Goal: Check status: Check status

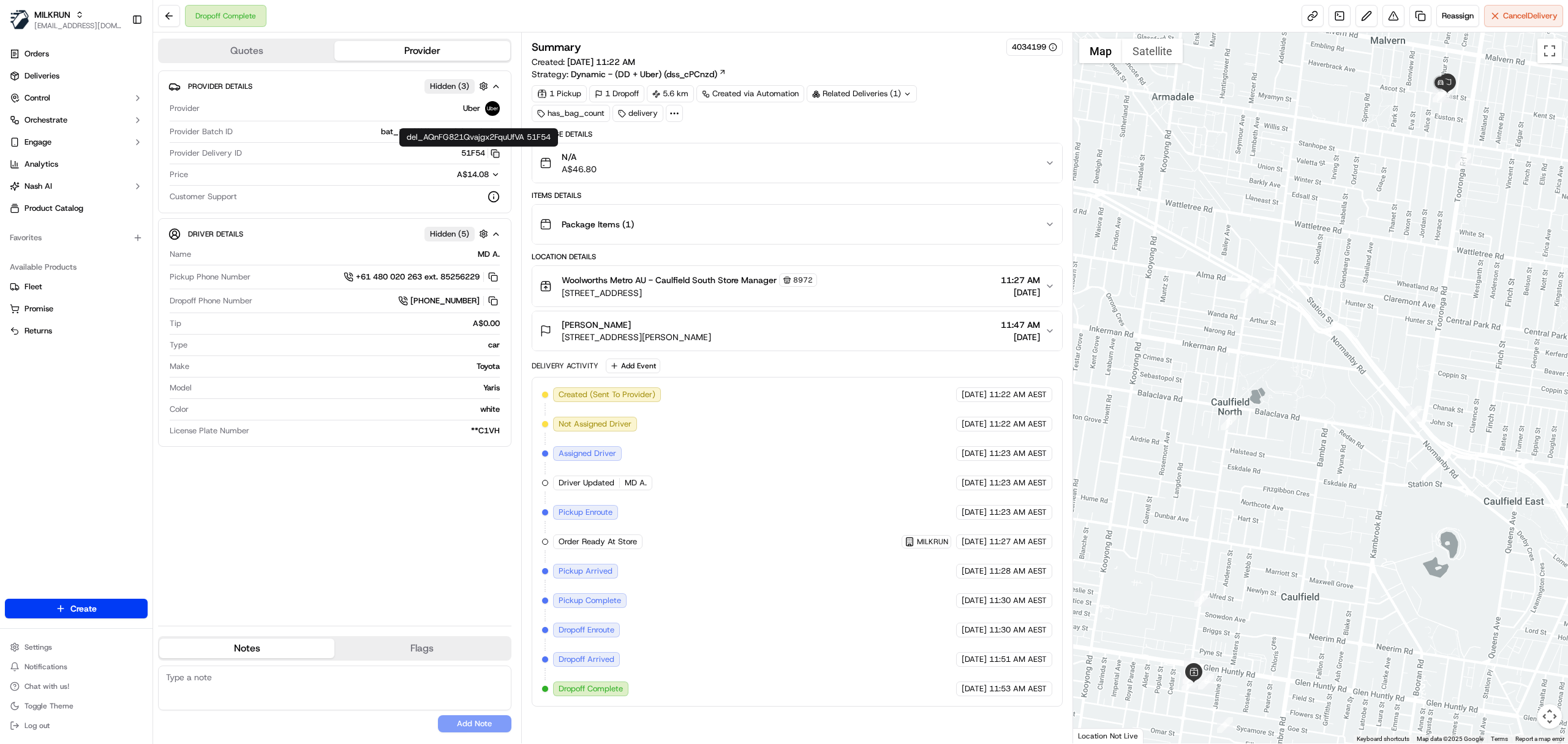
click at [492, 157] on icon "button" at bounding box center [495, 153] width 9 height 9
drag, startPoint x: 456, startPoint y: 155, endPoint x: 488, endPoint y: 155, distance: 32.0
click at [488, 155] on div "51F54 Copy del_AQnFG821Qvajgx2FquUfVA 51F54" at bounding box center [373, 153] width 253 height 11
click at [848, 96] on div "Related Deliveries (1)" at bounding box center [862, 94] width 110 height 17
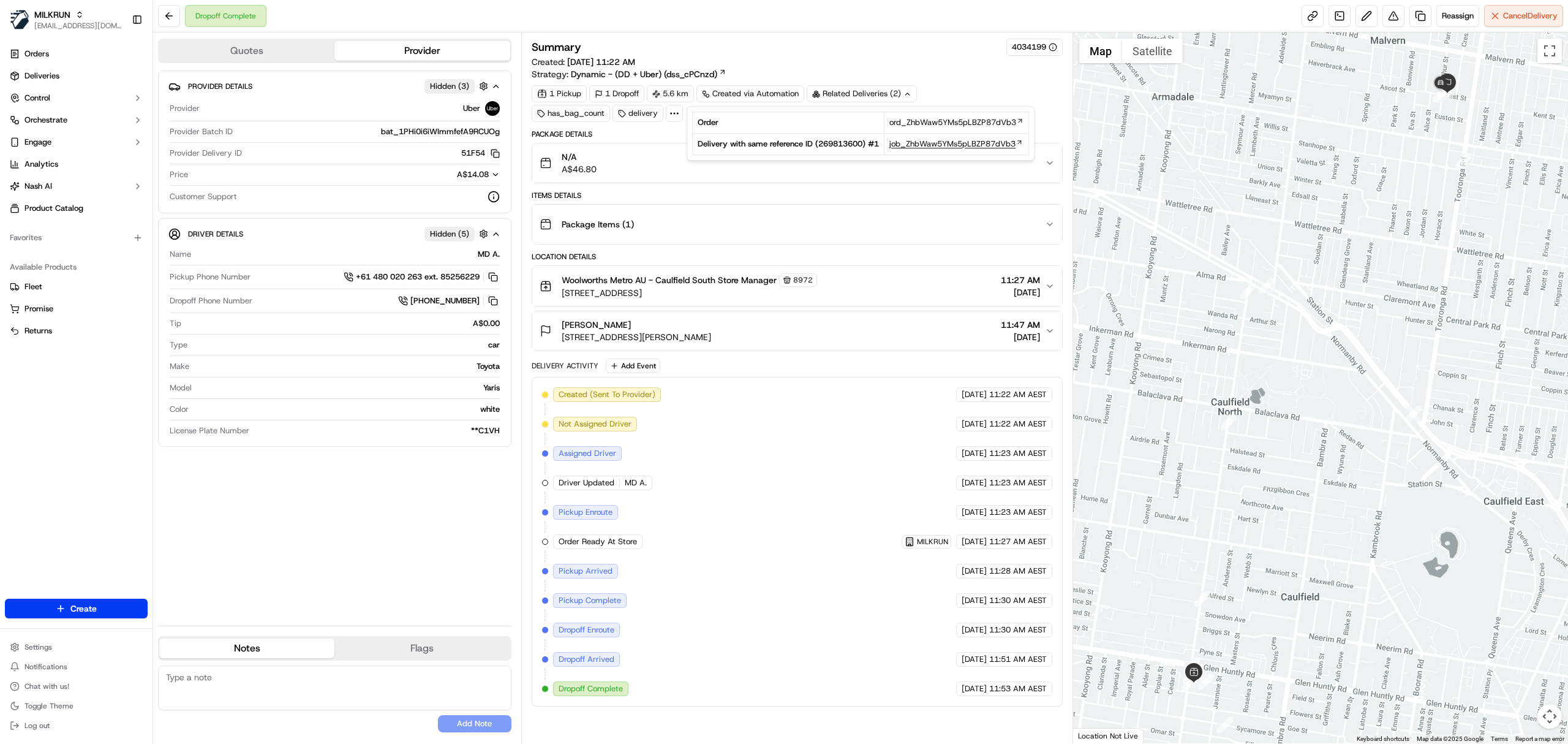
click at [926, 149] on span "job_ZhbWaw5YMs5pLBZP87dVb3" at bounding box center [952, 144] width 126 height 11
